Goal: Check status: Check status

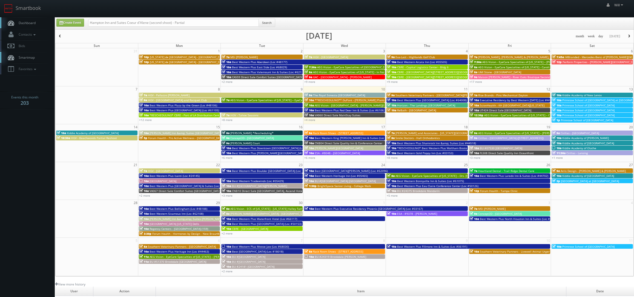
click at [117, 24] on input "Hampton Inn and Suites Coeur d'Alene (second shoot) - Partial" at bounding box center [173, 23] width 171 height 8
drag, startPoint x: 107, startPoint y: 23, endPoint x: 18, endPoint y: 17, distance: 89.5
click at [36, 23] on body "Smartbook Toggle Side Navigation Toggle Top Navigation Will Will Profile Logout…" at bounding box center [317, 194] width 634 height 389
type input "Fairway Inn and Suites"
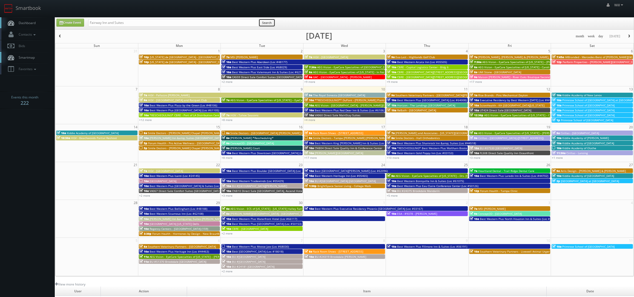
click at [273, 24] on button "Search" at bounding box center [267, 23] width 17 height 8
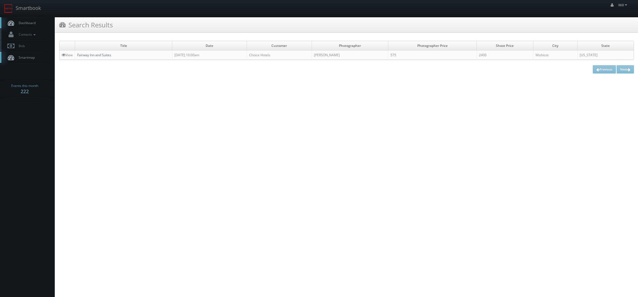
click at [103, 55] on link "Fairway Inn and Suites" at bounding box center [94, 55] width 34 height 5
